Goal: Understand process/instructions: Learn how to perform a task or action

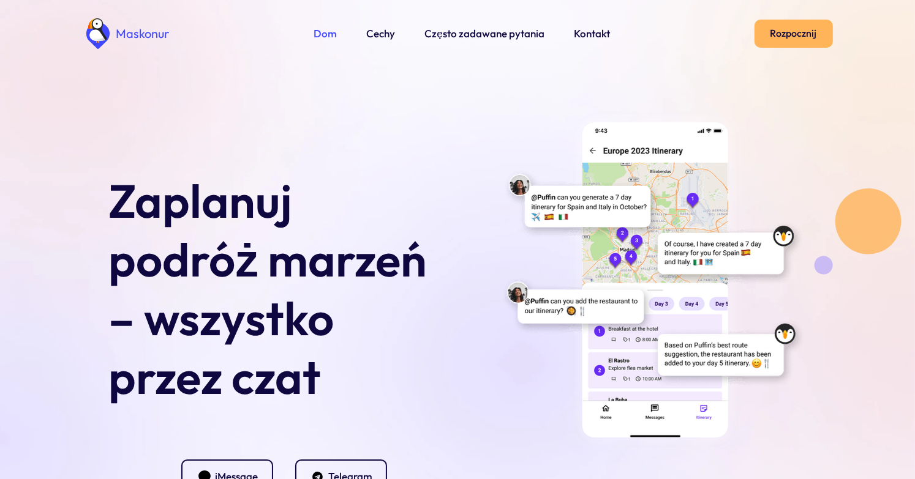
click at [807, 35] on font "Rozpocznij" at bounding box center [793, 33] width 47 height 12
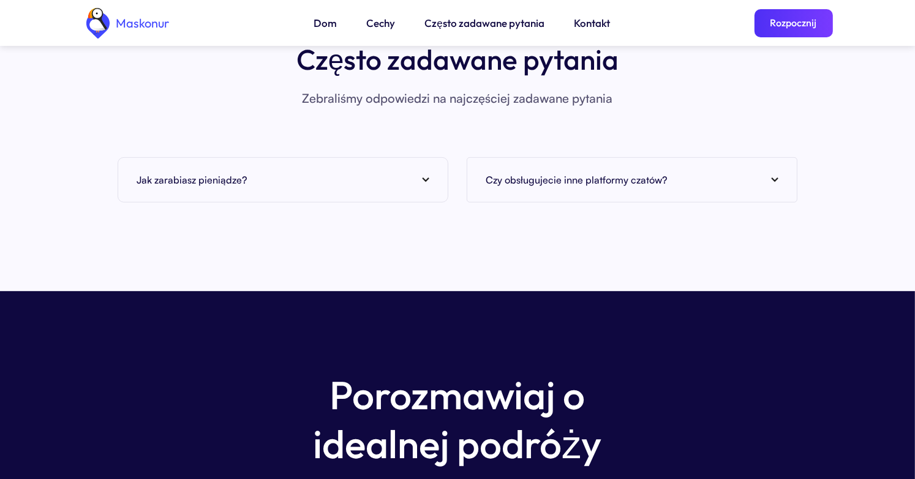
scroll to position [4854, 0]
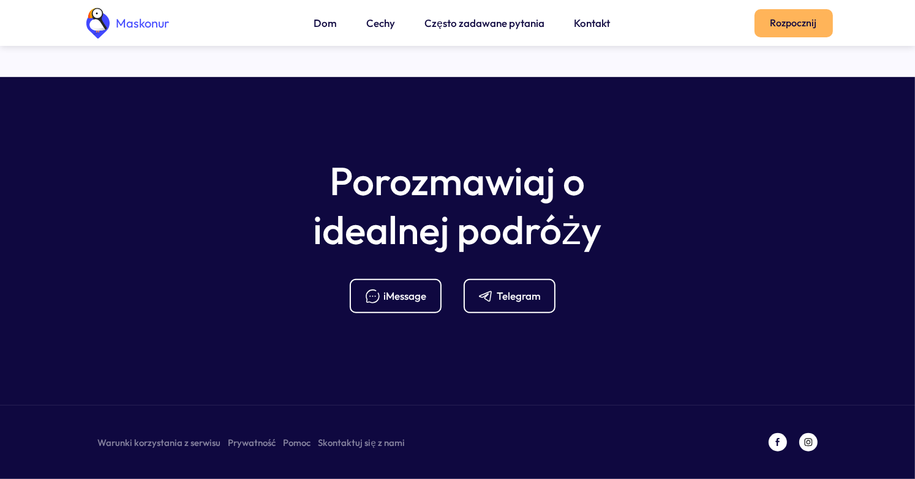
click at [801, 31] on link "Rozpocznij" at bounding box center [793, 23] width 78 height 28
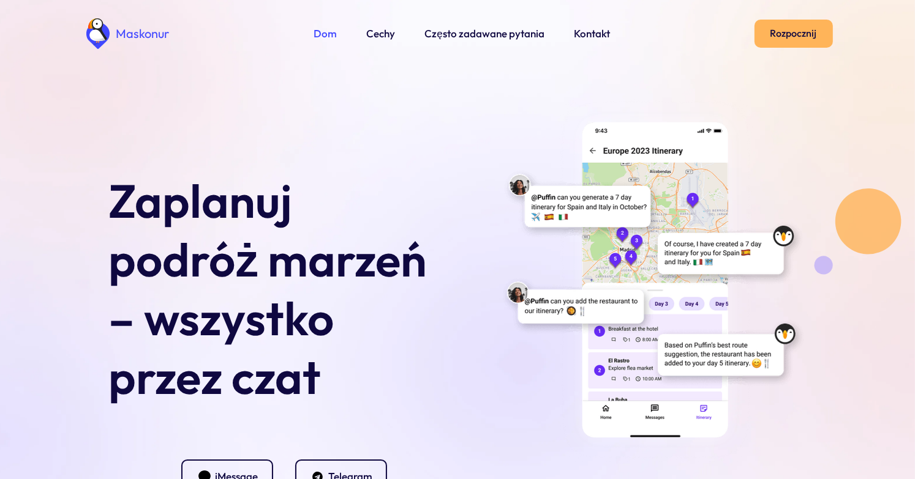
click at [799, 27] on font "Rozpocznij" at bounding box center [793, 33] width 47 height 15
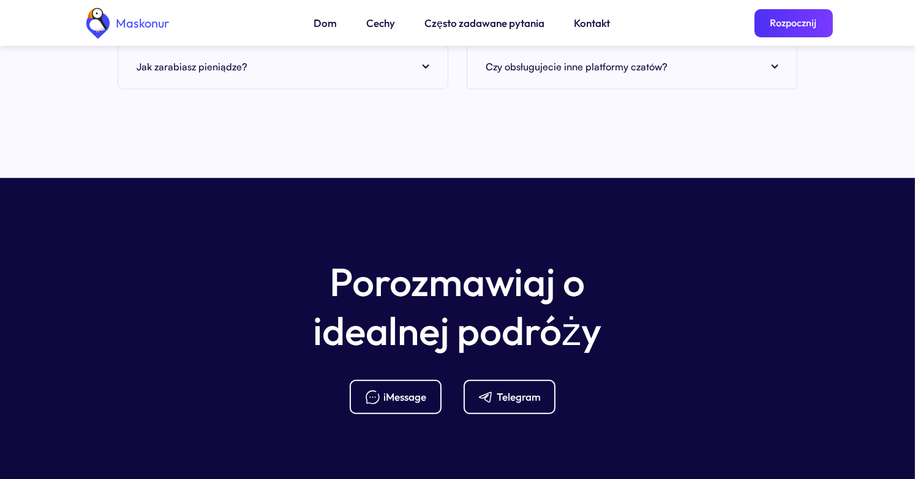
scroll to position [4854, 0]
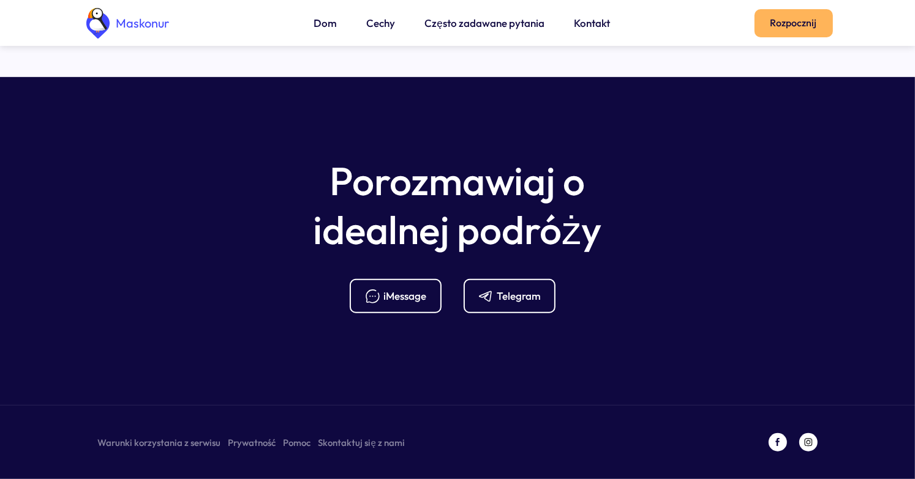
click at [814, 28] on font "Rozpocznij" at bounding box center [793, 23] width 47 height 12
click at [798, 28] on font "Rozpocznij" at bounding box center [793, 22] width 47 height 15
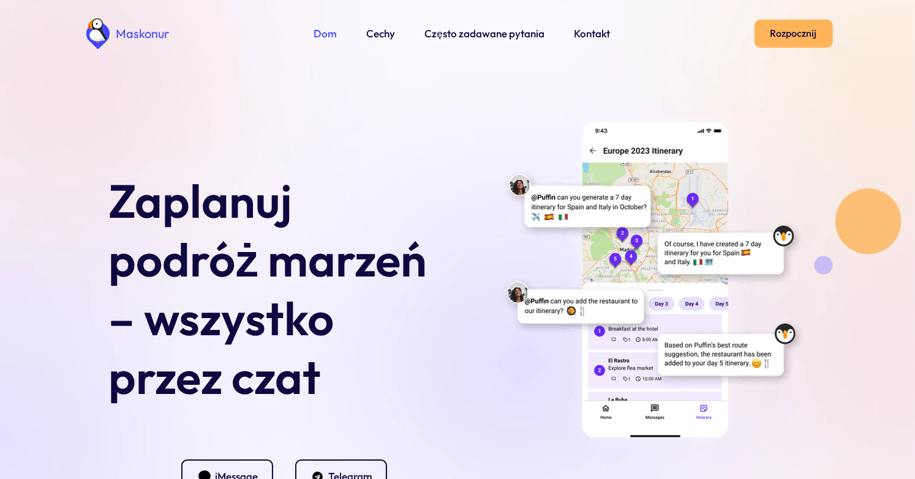
click at [785, 28] on font "Rozpocznij" at bounding box center [793, 33] width 47 height 12
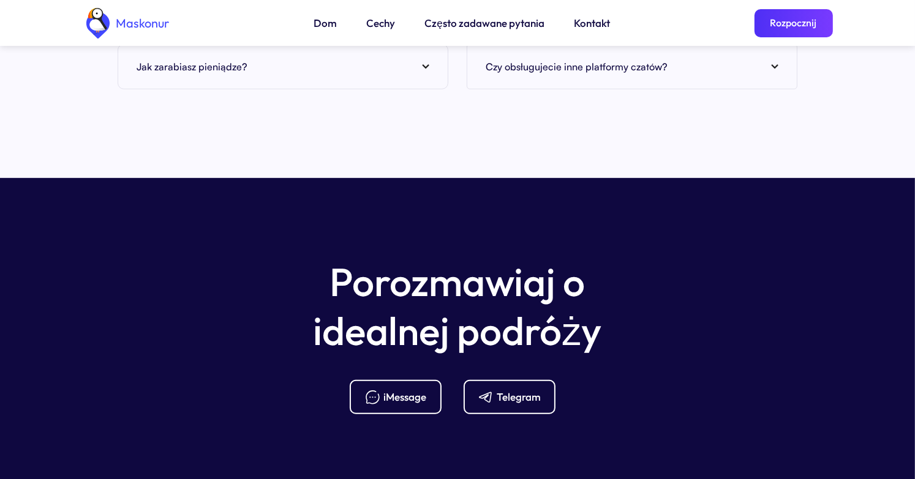
scroll to position [4854, 0]
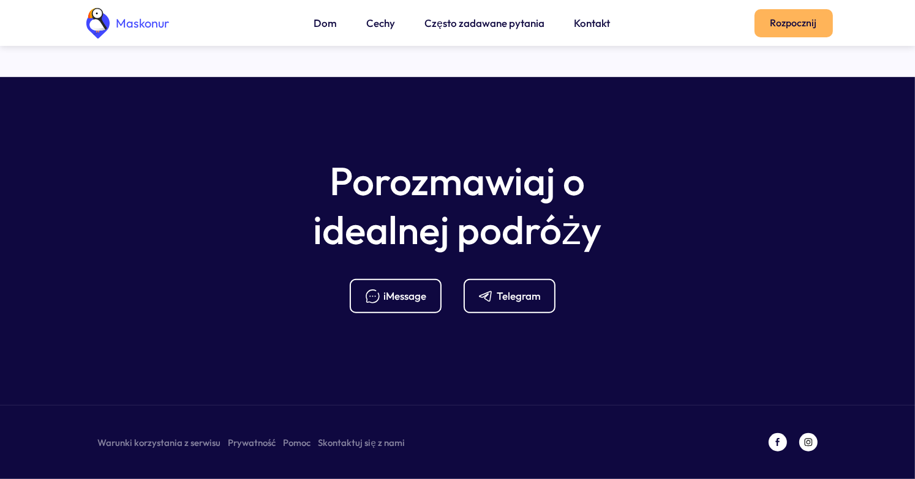
click at [809, 31] on link "Rozpocznij" at bounding box center [793, 23] width 78 height 28
click at [790, 18] on font "Rozpocznij" at bounding box center [793, 23] width 47 height 12
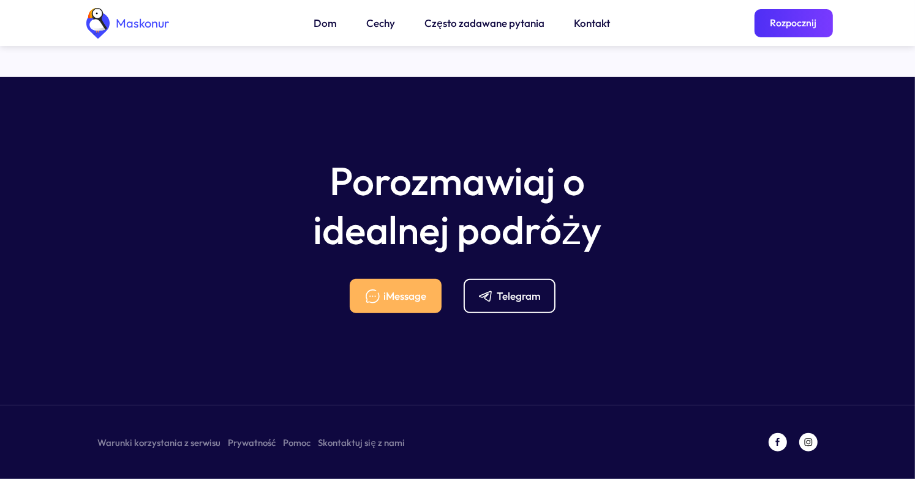
click at [411, 296] on font "iMessage" at bounding box center [405, 296] width 43 height 13
click at [336, 28] on font "Dom" at bounding box center [325, 23] width 23 height 13
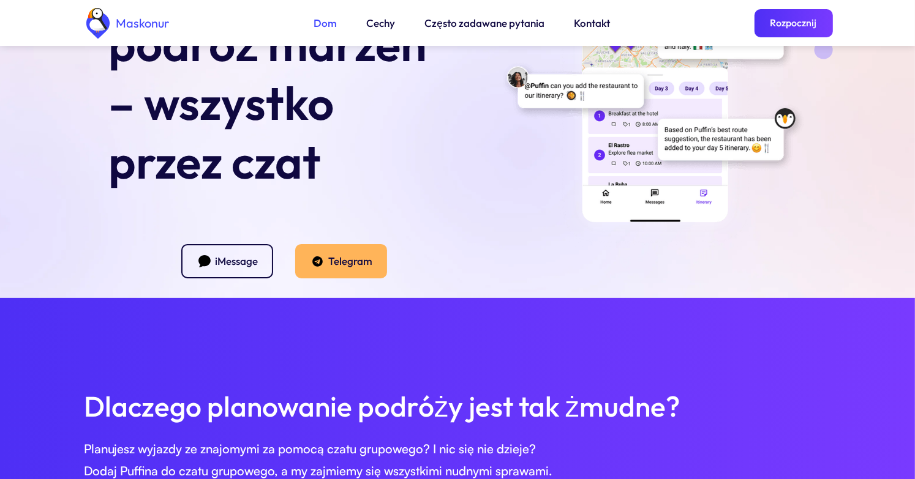
scroll to position [245, 0]
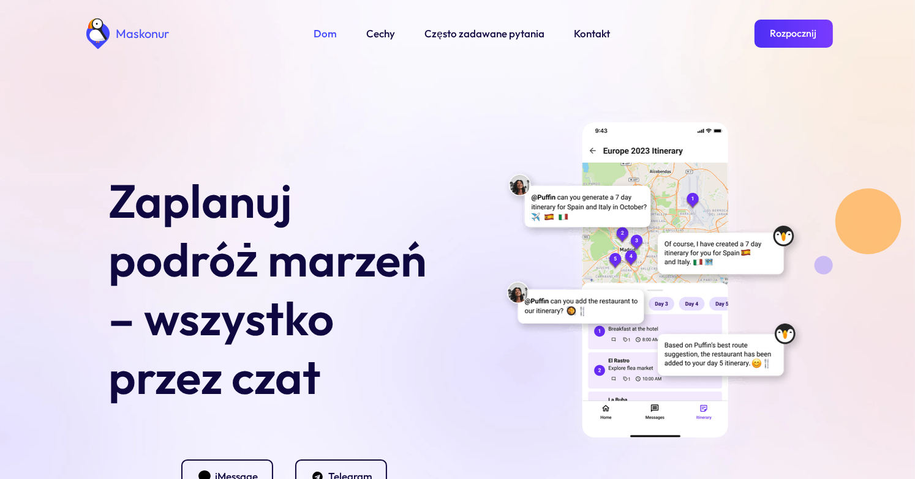
click at [617, 207] on img at bounding box center [653, 280] width 306 height 364
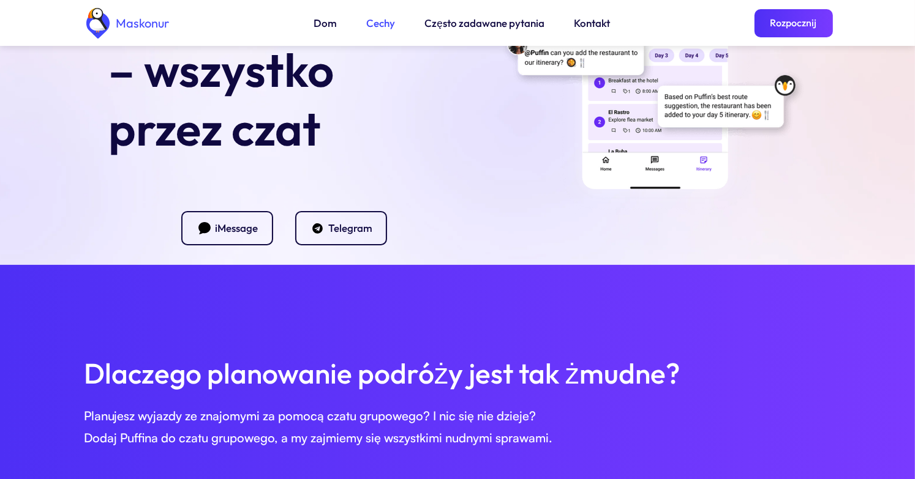
scroll to position [245, 0]
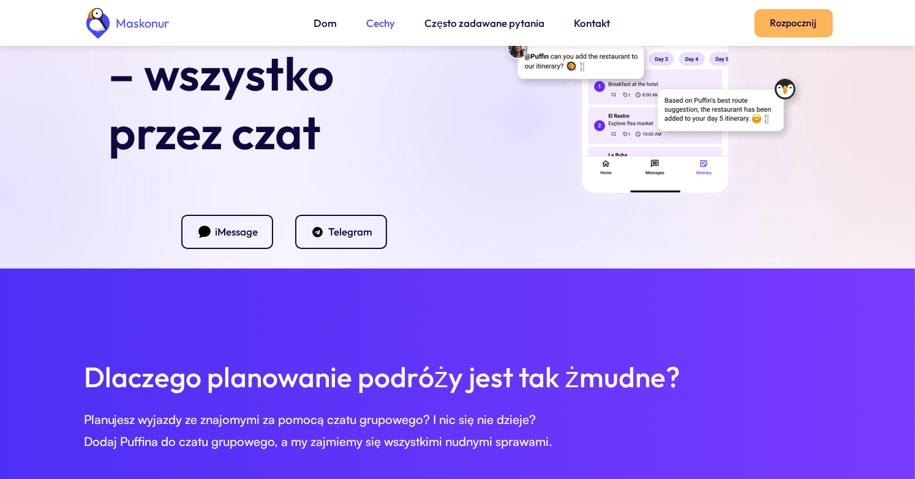
click at [781, 27] on font "Rozpocznij" at bounding box center [793, 23] width 47 height 12
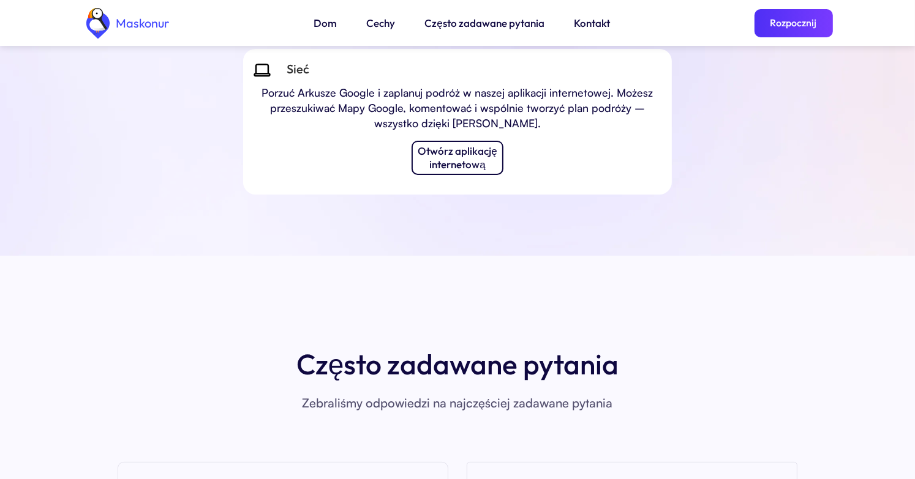
scroll to position [4303, 0]
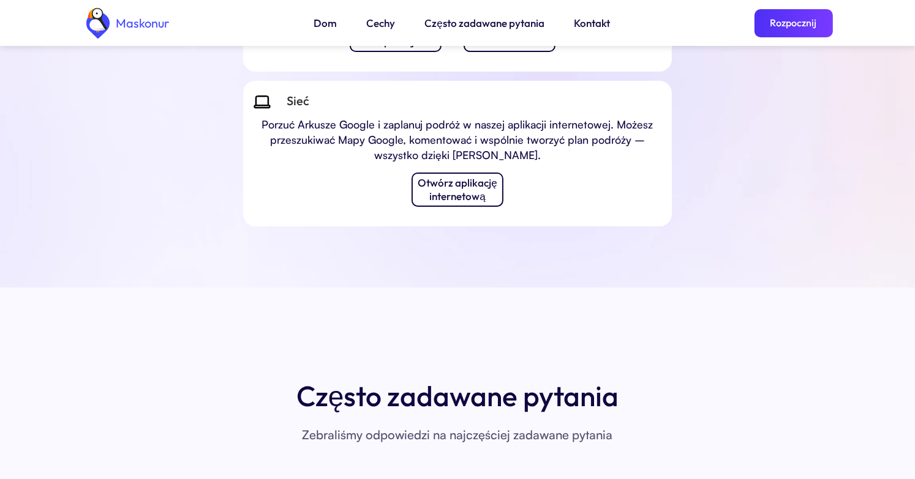
click at [314, 20] on div "Maskonur Dom Cechy Często zadawane pytania Kontakt Rozpocznij" at bounding box center [458, 23] width 750 height 46
click at [396, 22] on div "Dom Cechy Często zadawane pytania Kontakt" at bounding box center [462, 23] width 296 height 16
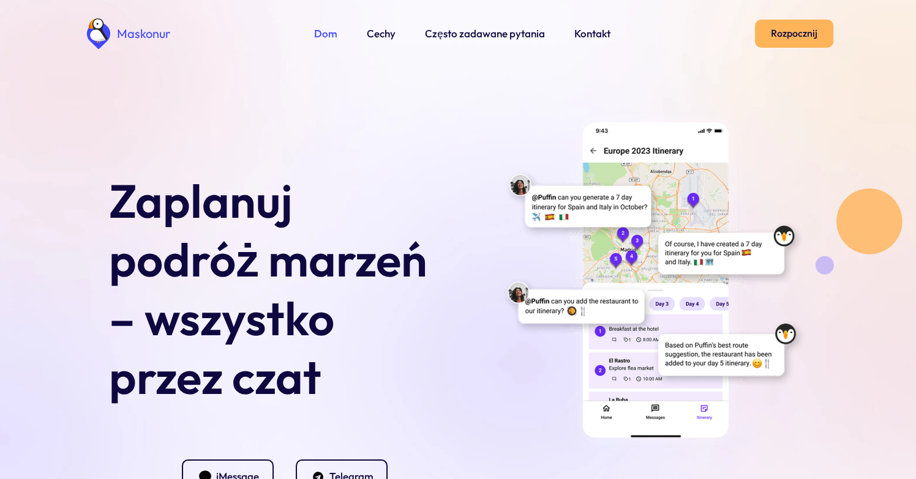
click at [792, 39] on font "Rozpocznij" at bounding box center [794, 33] width 47 height 12
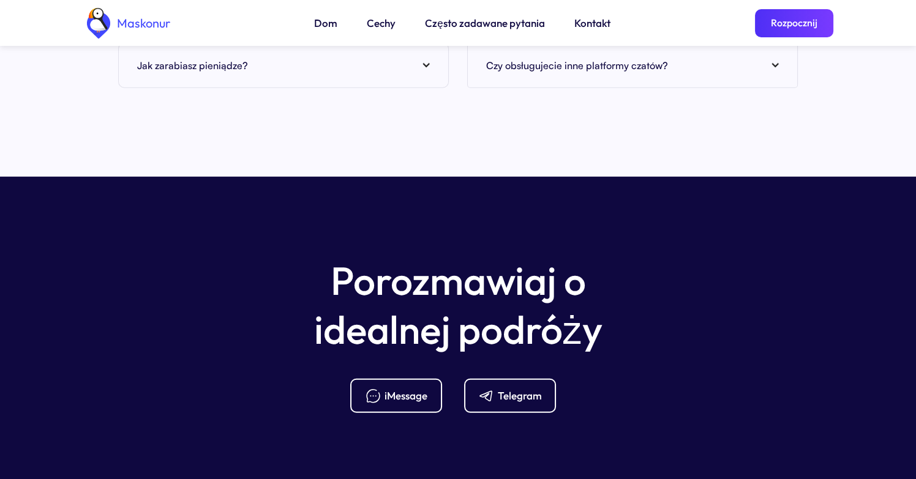
scroll to position [4854, 0]
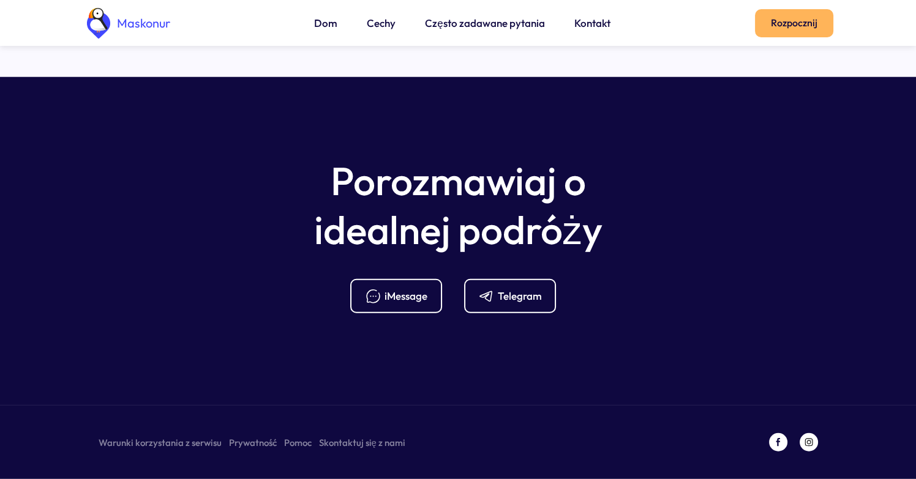
click at [794, 28] on font "Rozpocznij" at bounding box center [794, 23] width 47 height 12
click at [814, 25] on font "Rozpocznij" at bounding box center [794, 23] width 47 height 12
click at [810, 18] on font "Rozpocznij" at bounding box center [794, 23] width 47 height 12
